Goal: Contribute content

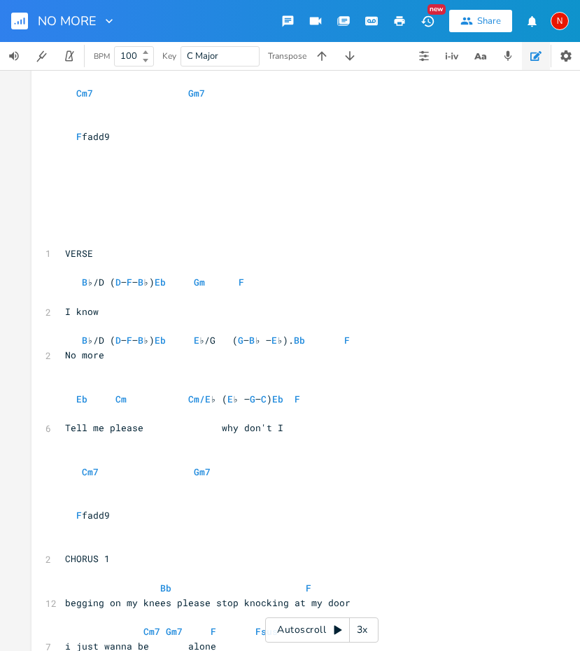
scroll to position [1748, 0]
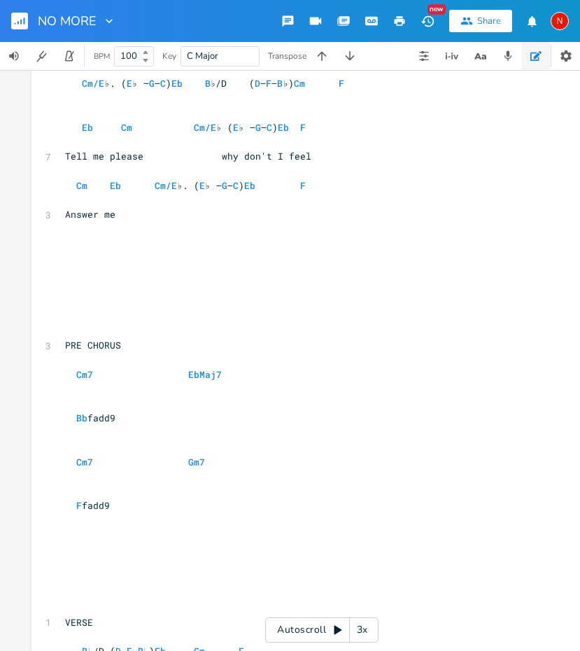
scroll to position [1818, 0]
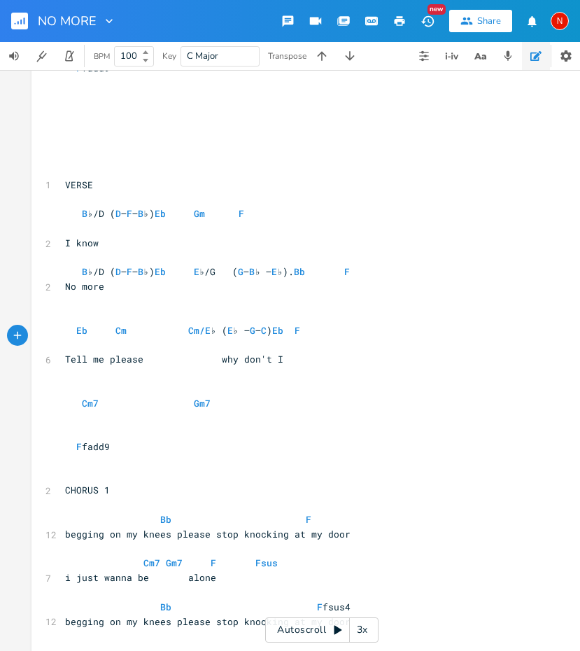
type textarea "2"
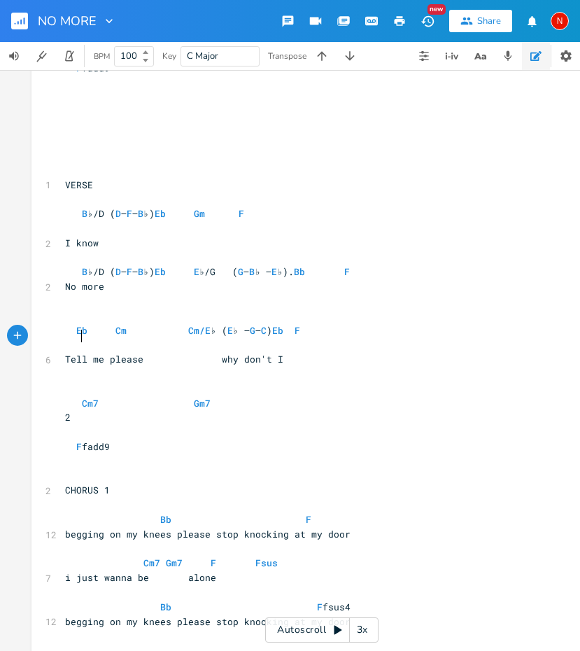
type textarea "2"
type textarea "2 bb"
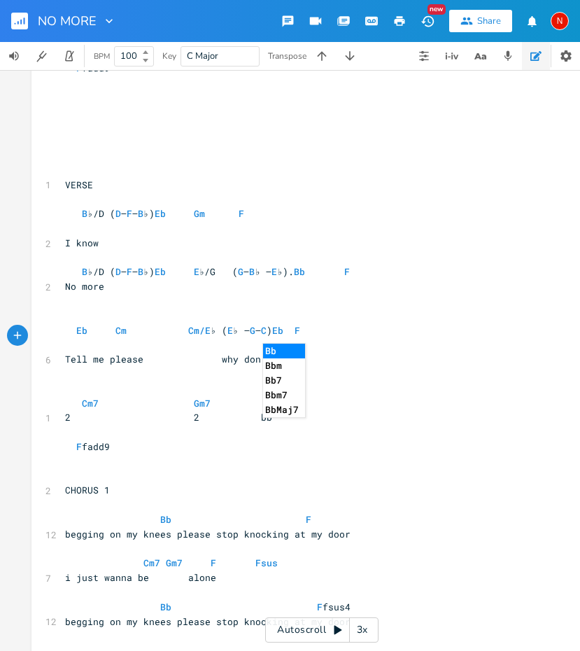
type textarea "1"
drag, startPoint x: 187, startPoint y: 347, endPoint x: 199, endPoint y: 348, distance: 11.9
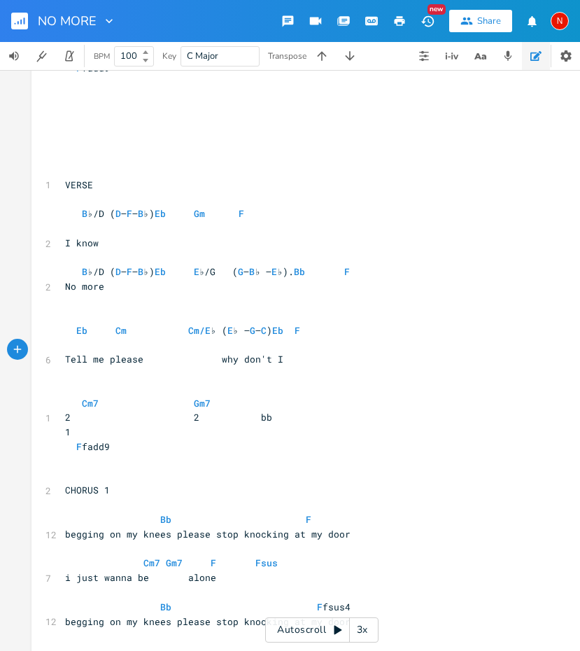
type textarea "1"
click at [67, 455] on span at bounding box center [70, 461] width 11 height 13
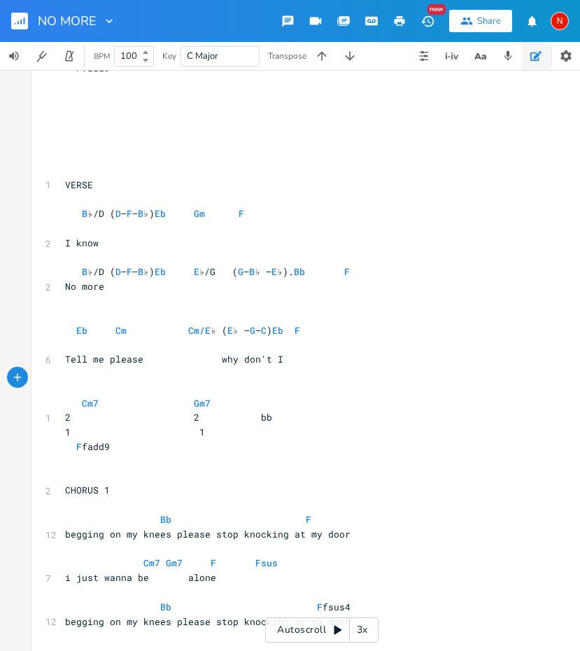
type textarea "1"
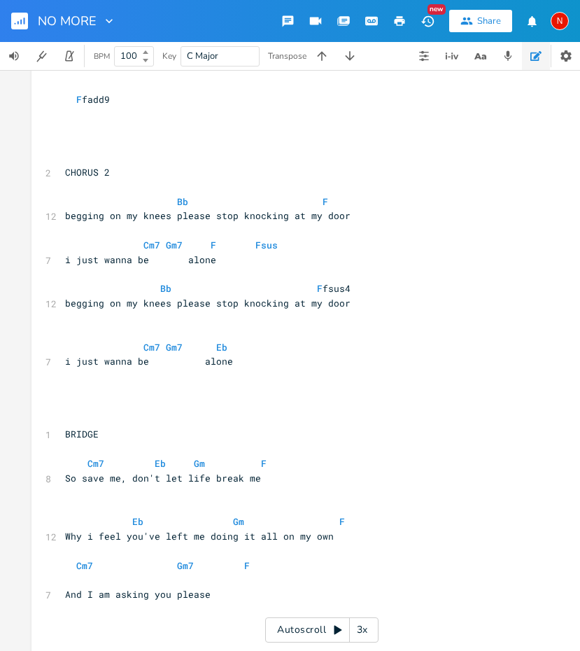
scroll to position [2806, 0]
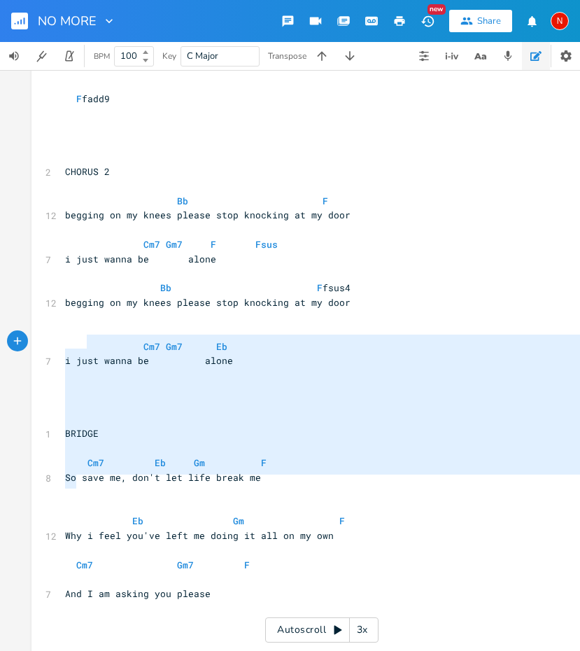
type textarea "BRIDGE Cm7 Eb Gm F So save me, don't let life break me Eb Gm F Why i feel you'v…"
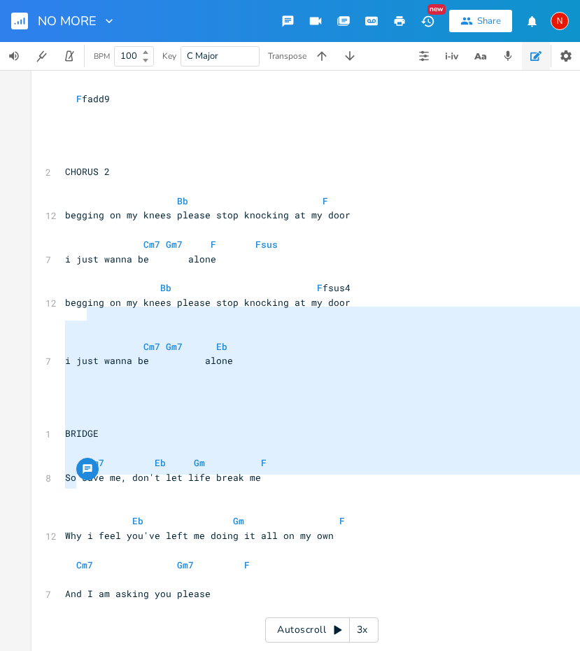
drag, startPoint x: 229, startPoint y: 474, endPoint x: 83, endPoint y: 313, distance: 217.5
